Goal: Task Accomplishment & Management: Manage account settings

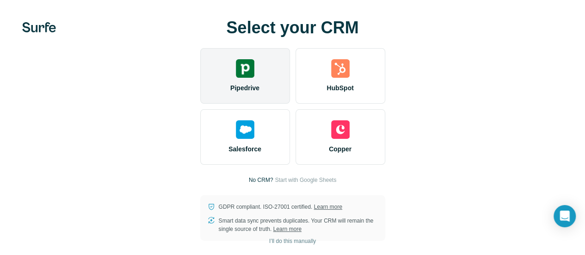
click at [230, 93] on span "Pipedrive" at bounding box center [244, 87] width 29 height 9
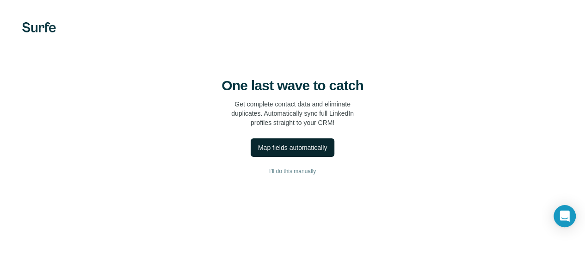
click at [251, 157] on button "Map fields automatically" at bounding box center [293, 147] width 84 height 19
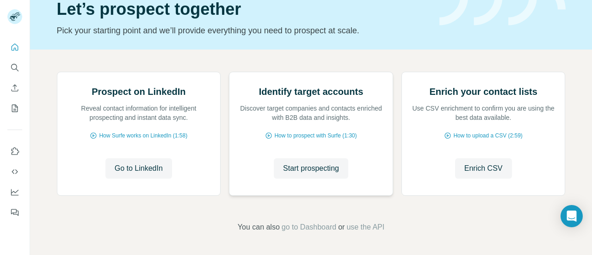
scroll to position [88, 0]
click at [147, 174] on span "Go to LinkedIn" at bounding box center [139, 168] width 48 height 11
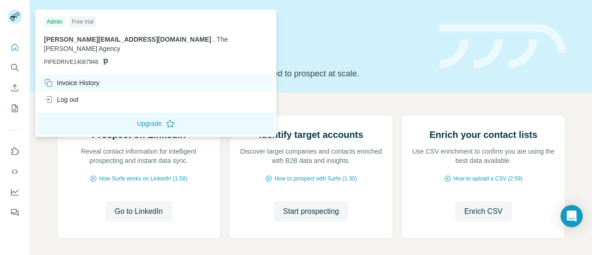
click at [68, 78] on div "Invoice History" at bounding box center [72, 82] width 56 height 9
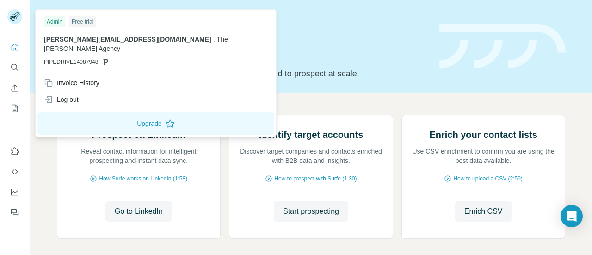
click at [88, 21] on div "Free trial" at bounding box center [82, 21] width 27 height 11
click at [14, 17] on icon at bounding box center [13, 18] width 7 height 5
click at [106, 113] on button "Upgrade" at bounding box center [155, 123] width 237 height 22
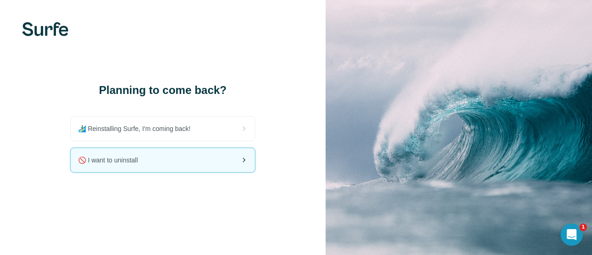
click at [124, 156] on span "🚫 I want to uninstall" at bounding box center [111, 159] width 67 height 9
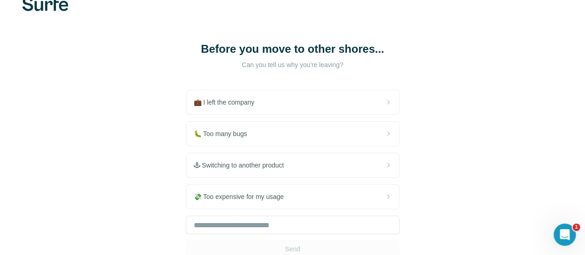
scroll to position [46, 0]
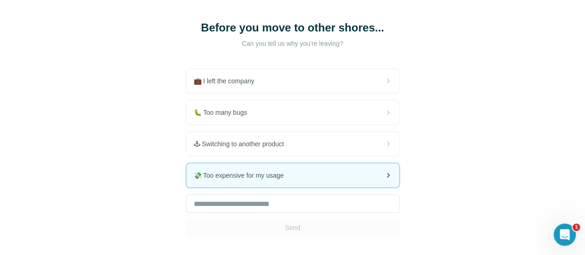
click at [201, 182] on div "💸 Too expensive for my usage" at bounding box center [292, 175] width 213 height 24
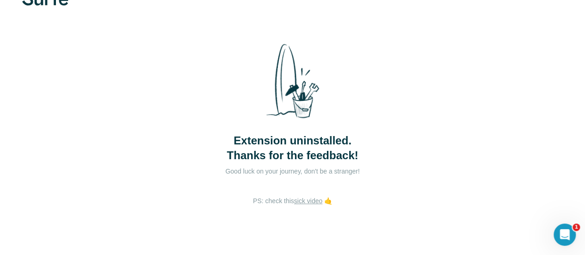
scroll to position [47, 0]
